Goal: Information Seeking & Learning: Understand process/instructions

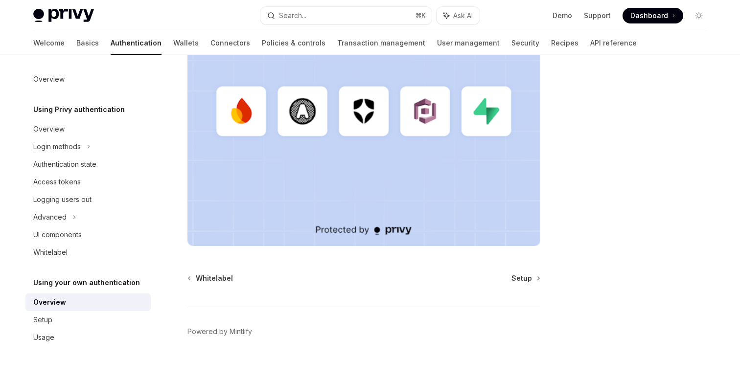
scroll to position [317, 0]
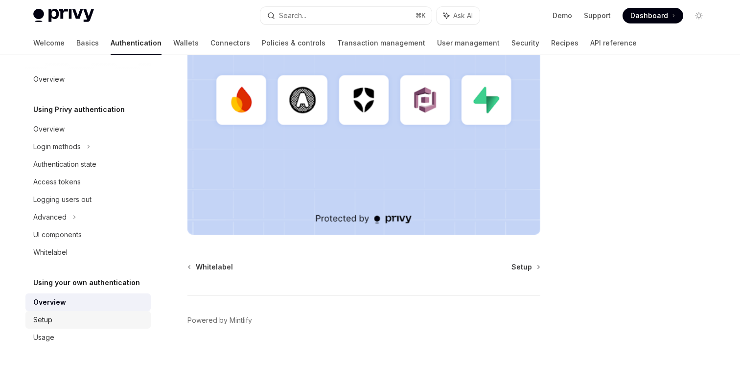
click at [57, 316] on div "Setup" at bounding box center [89, 320] width 112 height 12
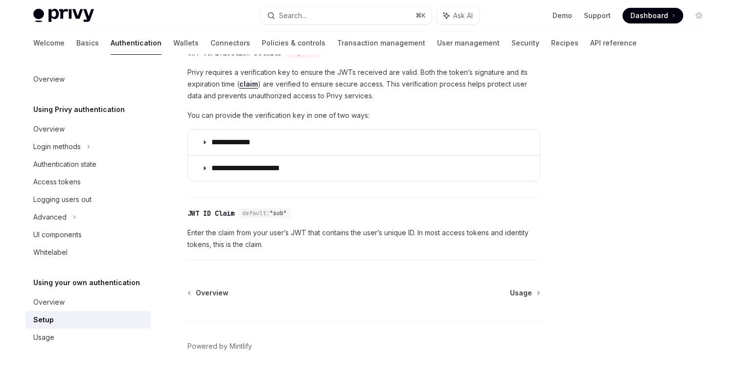
scroll to position [535, 0]
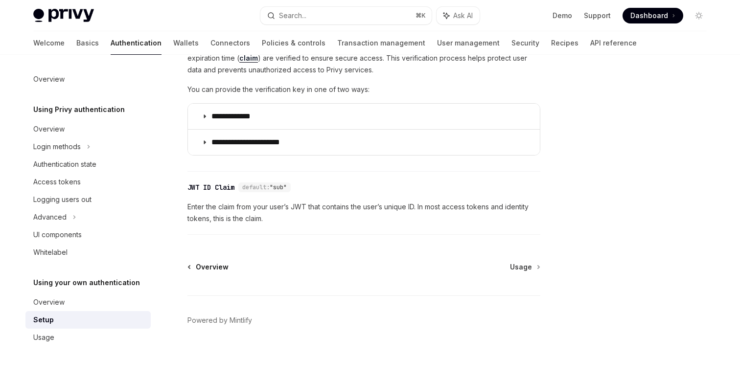
click at [219, 269] on span "Overview" at bounding box center [212, 267] width 33 height 10
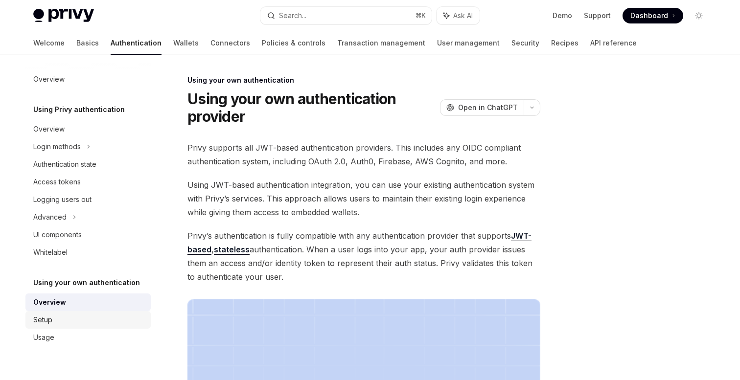
click at [50, 318] on div "Setup" at bounding box center [42, 320] width 19 height 12
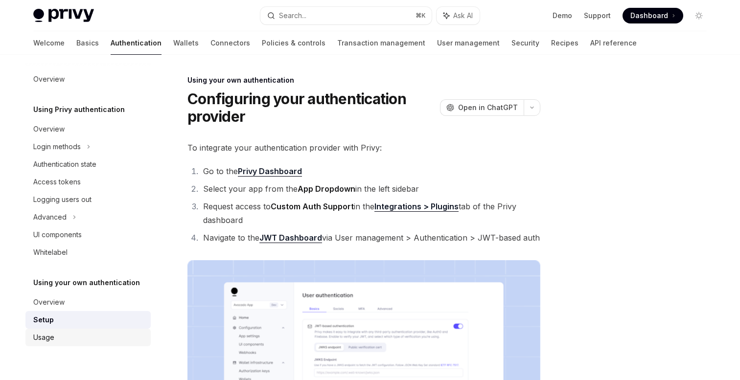
click at [46, 339] on div "Usage" at bounding box center [43, 338] width 21 height 12
type textarea "*"
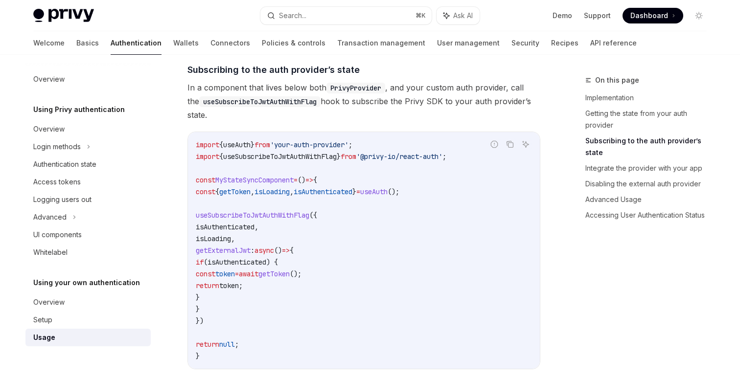
scroll to position [359, 0]
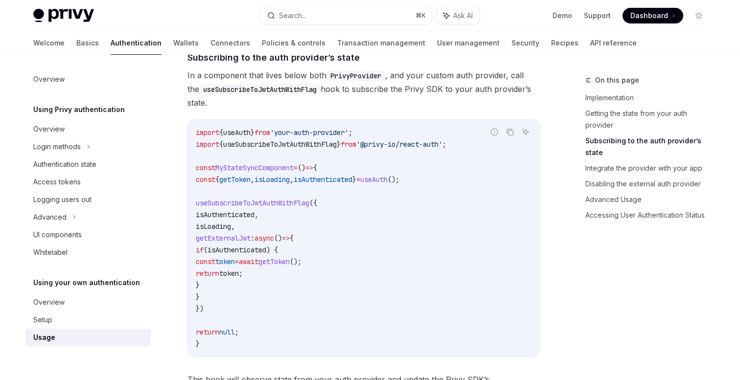
click at [204, 309] on span "})" at bounding box center [200, 308] width 8 height 9
drag, startPoint x: 222, startPoint y: 310, endPoint x: 188, endPoint y: 184, distance: 130.6
click at [188, 183] on div "import { useAuth } from 'your-auth-provider' ; import { useSubscribeToJwtAuthWi…" at bounding box center [364, 238] width 352 height 237
click at [251, 285] on code "import { useAuth } from 'your-auth-provider' ; import { useSubscribeToJwtAuthWi…" at bounding box center [364, 238] width 336 height 223
click at [512, 132] on icon "Copy the contents from the code block" at bounding box center [510, 132] width 8 height 8
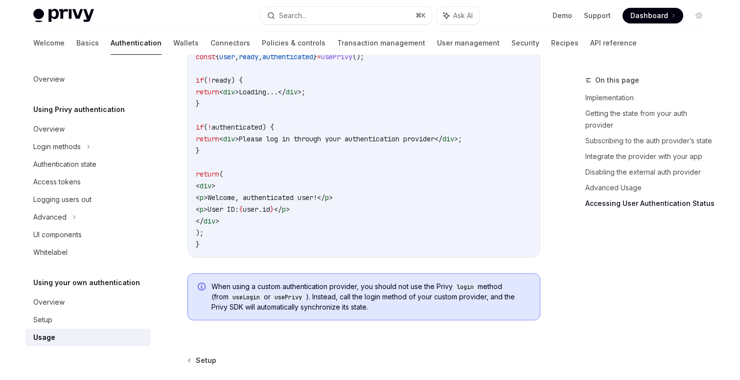
scroll to position [2115, 0]
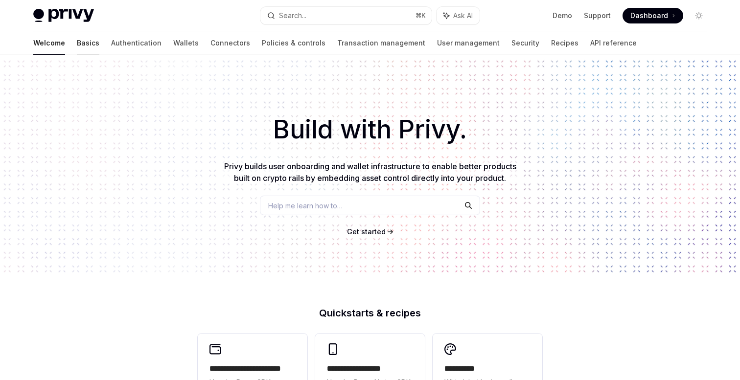
click at [77, 43] on link "Basics" at bounding box center [88, 42] width 23 height 23
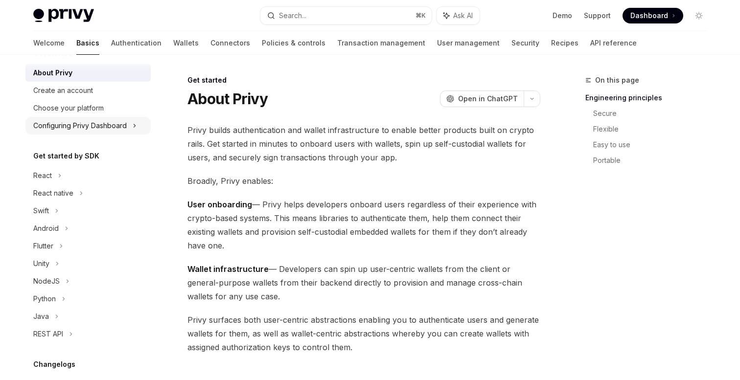
scroll to position [27, 0]
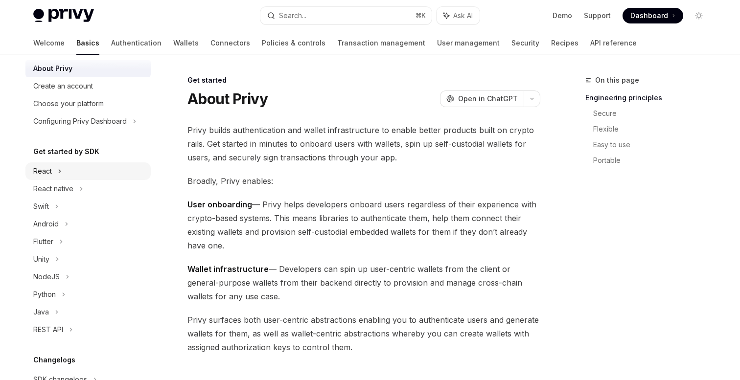
click at [58, 172] on icon at bounding box center [60, 171] width 4 height 12
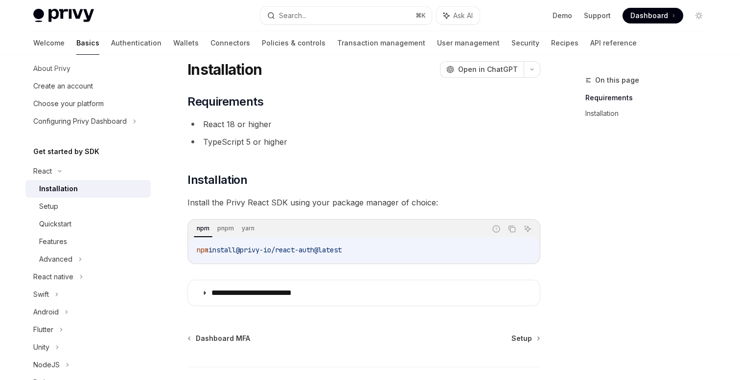
scroll to position [60, 0]
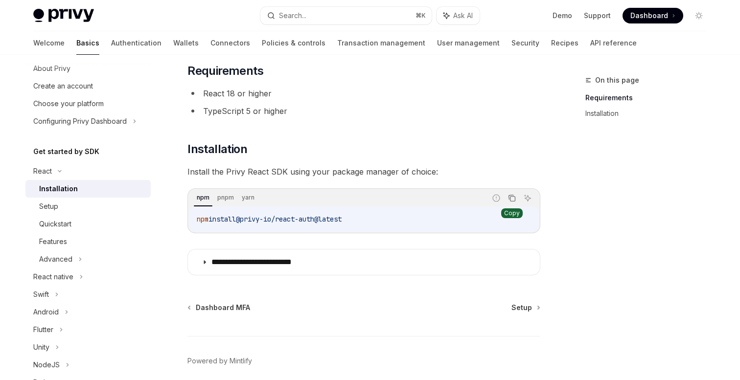
click at [509, 198] on icon "Copy the contents from the code block" at bounding box center [512, 198] width 8 height 8
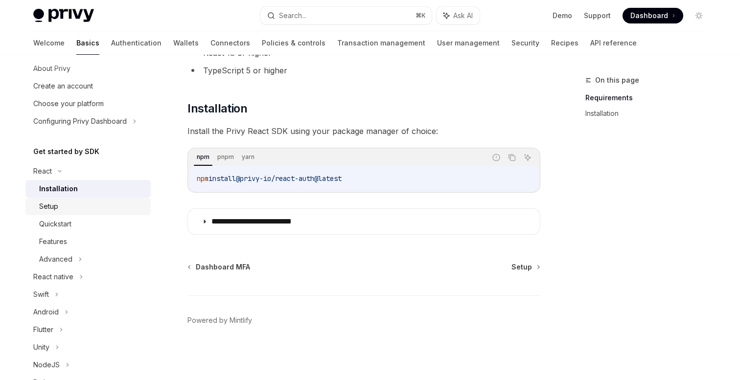
click at [55, 206] on div "Setup" at bounding box center [48, 207] width 19 height 12
type textarea "*"
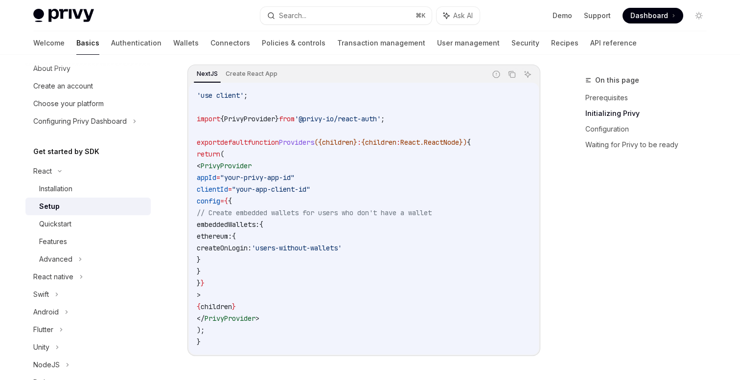
scroll to position [352, 0]
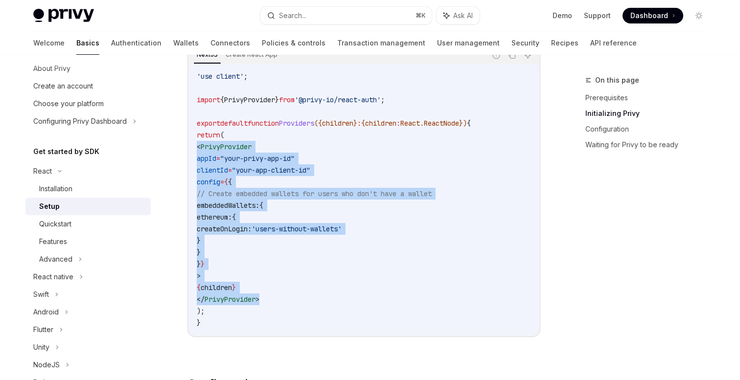
drag, startPoint x: 284, startPoint y: 298, endPoint x: 183, endPoint y: 148, distance: 180.5
copy code "< PrivyProvider appId = "your-privy-app-id" clientId = "your-app-client-id" con…"
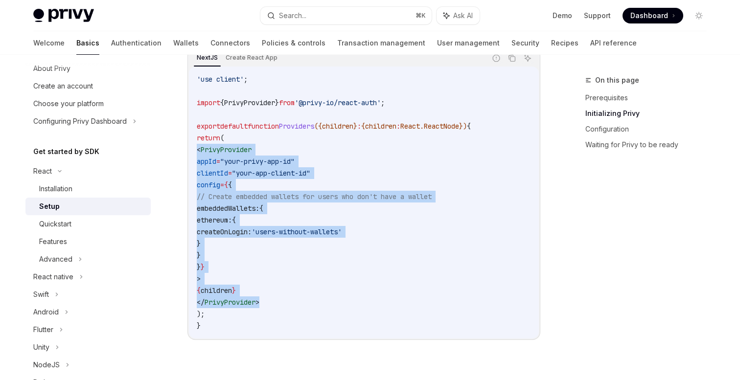
scroll to position [351, 0]
